Goal: Information Seeking & Learning: Find specific fact

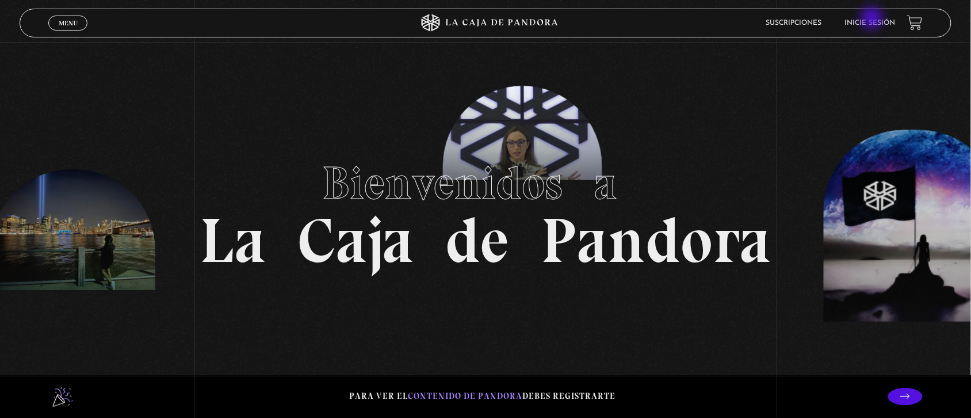
click at [874, 20] on link "Inicie sesión" at bounding box center [870, 23] width 51 height 7
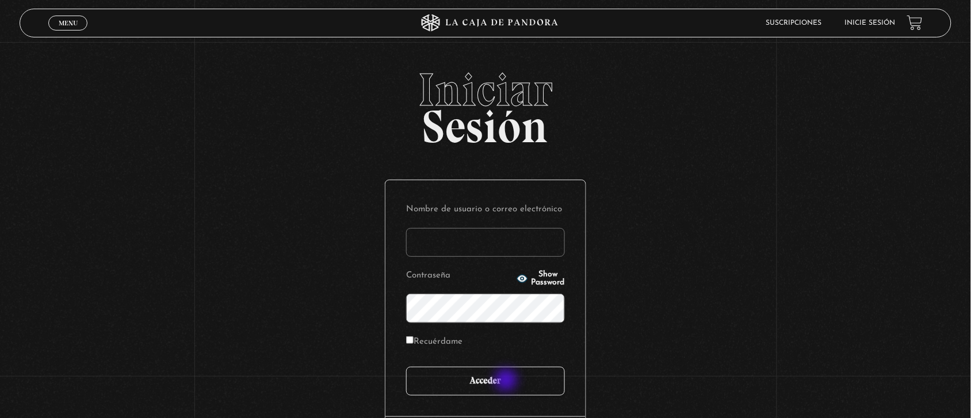
type input "Nora1267.nj@gmail.com"
click at [508, 381] on input "Acceder" at bounding box center [485, 381] width 159 height 29
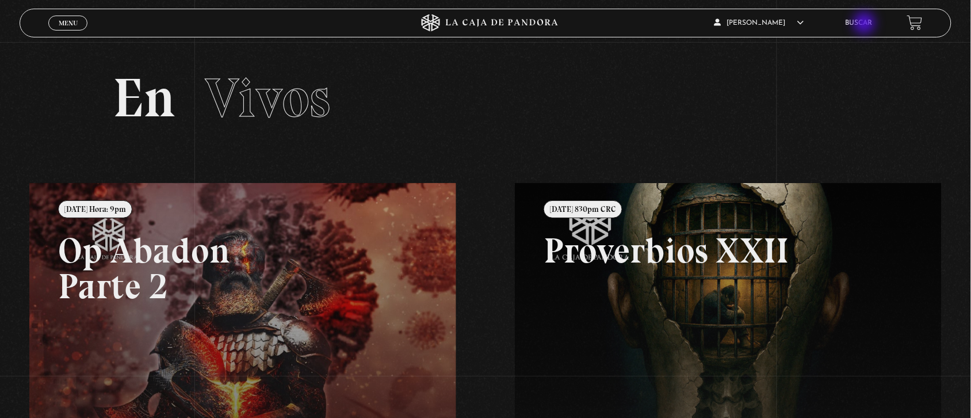
click at [866, 24] on link "Buscar" at bounding box center [859, 23] width 27 height 7
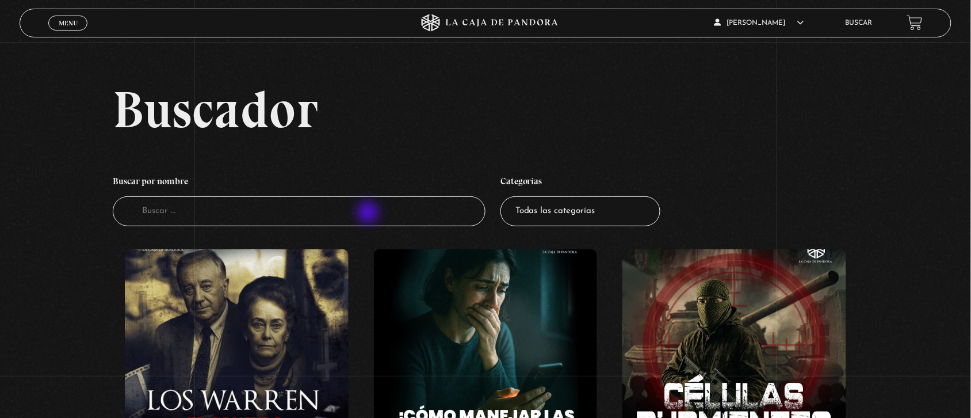
click at [369, 213] on input "Buscador" at bounding box center [299, 211] width 373 height 30
type input "mi masco"
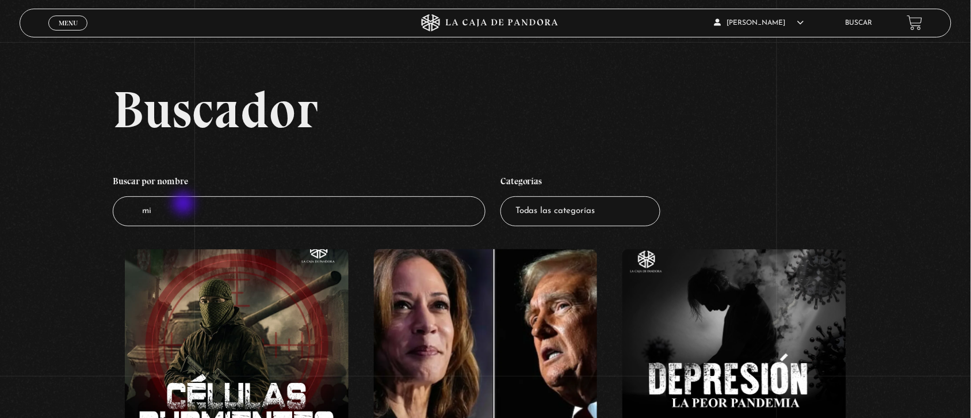
click at [185, 204] on input "mi" at bounding box center [299, 211] width 373 height 30
type input "mi masco"
click at [167, 209] on input "mi" at bounding box center [299, 211] width 373 height 30
type input "mi"
click at [236, 231] on li "Buscar por nombre Buscador mi" at bounding box center [299, 198] width 373 height 68
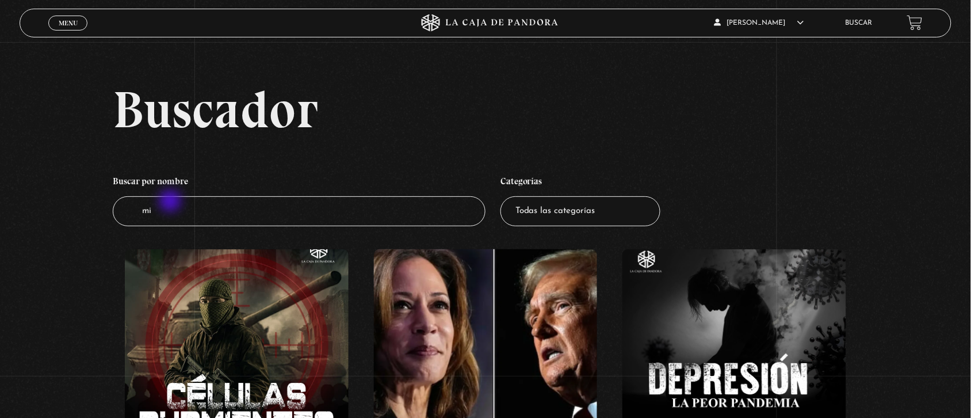
click at [171, 202] on input "mi" at bounding box center [299, 211] width 373 height 30
type input "mi ma"
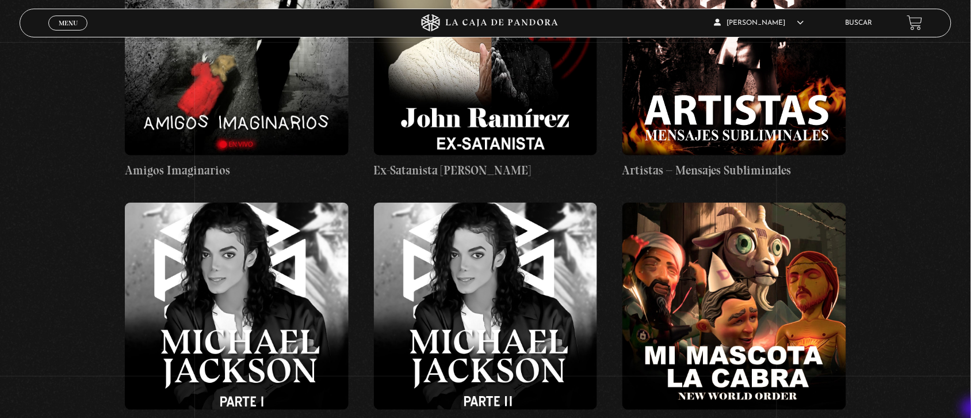
scroll to position [2870, 0]
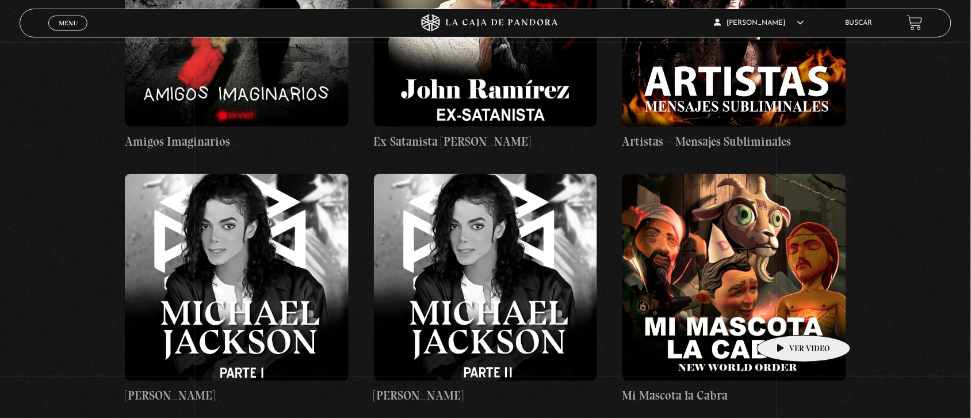
click at [786, 318] on figure at bounding box center [735, 277] width 224 height 207
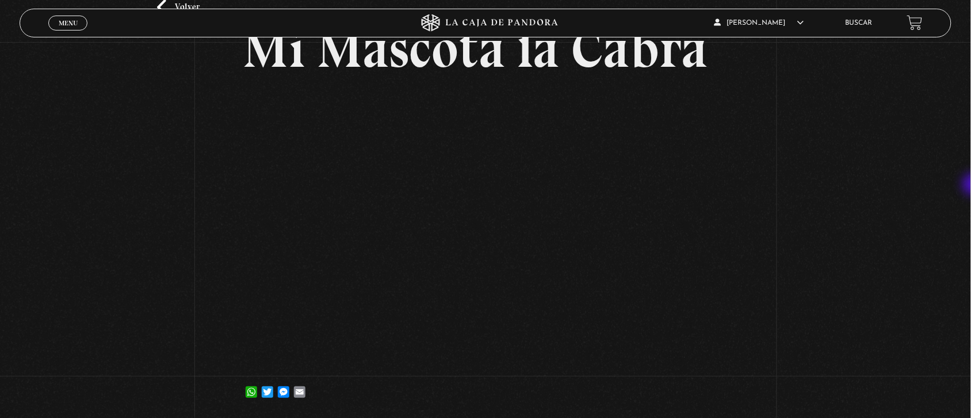
scroll to position [85, 0]
